Goal: Task Accomplishment & Management: Use online tool/utility

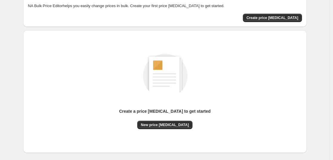
scroll to position [63, 0]
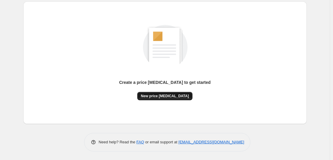
click at [172, 95] on span "New price [MEDICAL_DATA]" at bounding box center [165, 96] width 48 height 5
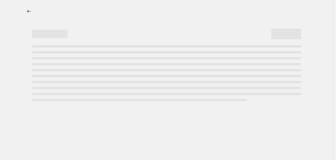
select select "percentage"
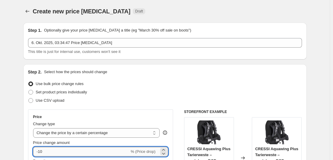
click at [61, 152] on input "-10" at bounding box center [81, 152] width 96 height 10
type input "-1"
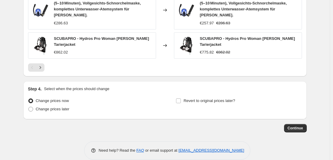
scroll to position [473, 0]
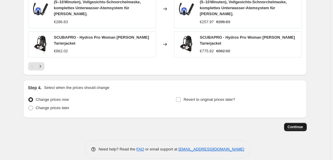
type input "-35"
click at [295, 125] on span "Continue" at bounding box center [295, 127] width 16 height 5
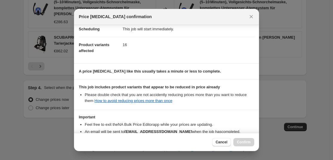
scroll to position [91, 0]
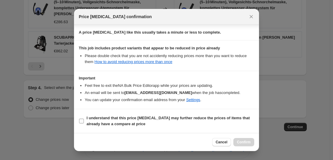
click at [154, 123] on span "I understand that this price [MEDICAL_DATA] may further reduce the prices of it…" at bounding box center [170, 121] width 168 height 12
click at [84, 123] on input "I understand that this price [MEDICAL_DATA] may further reduce the prices of it…" at bounding box center [81, 121] width 5 height 5
checkbox input "true"
click at [248, 141] on span "Confirm" at bounding box center [244, 142] width 14 height 5
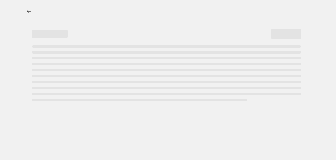
select select "percentage"
